Goal: Task Accomplishment & Management: Use online tool/utility

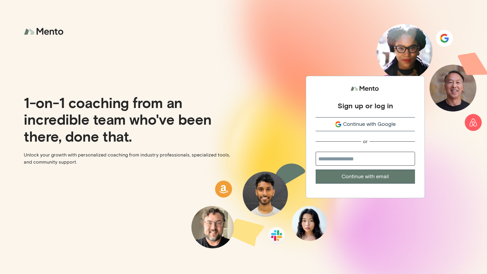
click at [352, 124] on span "Continue with Google" at bounding box center [369, 124] width 53 height 8
click at [321, 162] on input "email" at bounding box center [364, 159] width 99 height 14
click at [384, 164] on input "**********" at bounding box center [364, 159] width 99 height 14
type input "**********"
click at [384, 176] on button "Continue with email" at bounding box center [364, 176] width 99 height 14
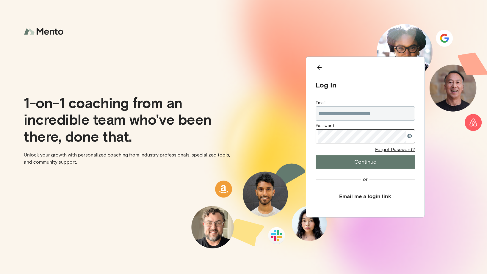
click at [403, 151] on div "Forgot Password?" at bounding box center [395, 149] width 40 height 6
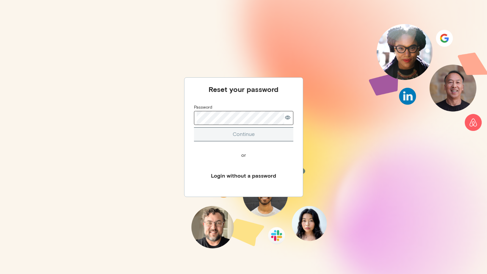
click at [217, 126] on div "Password Continue" at bounding box center [243, 122] width 99 height 37
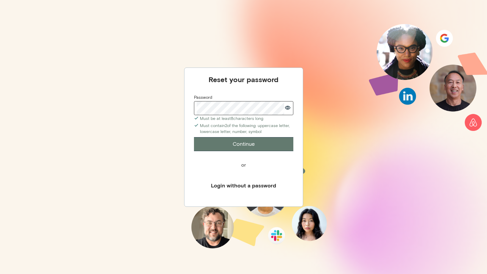
click at [232, 141] on button "Continue" at bounding box center [243, 144] width 99 height 14
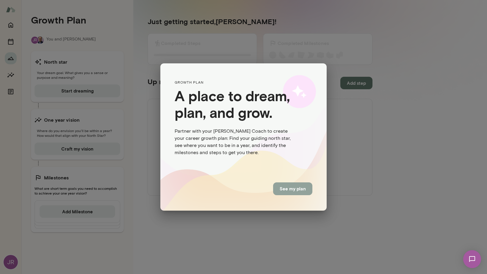
click at [290, 189] on button "See my plan" at bounding box center [292, 188] width 39 height 12
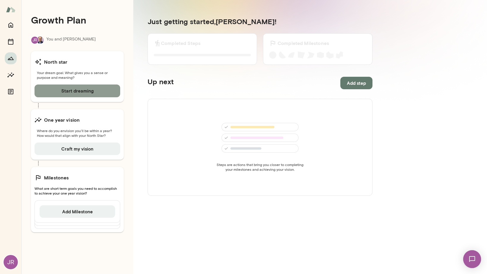
click at [73, 92] on button "Start dreaming" at bounding box center [77, 90] width 86 height 12
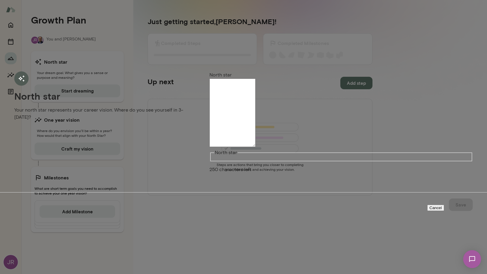
click at [243, 121] on textarea "North star" at bounding box center [232, 113] width 46 height 68
click at [427, 205] on button "Cancel" at bounding box center [435, 208] width 17 height 6
